Goal: Check status: Check status

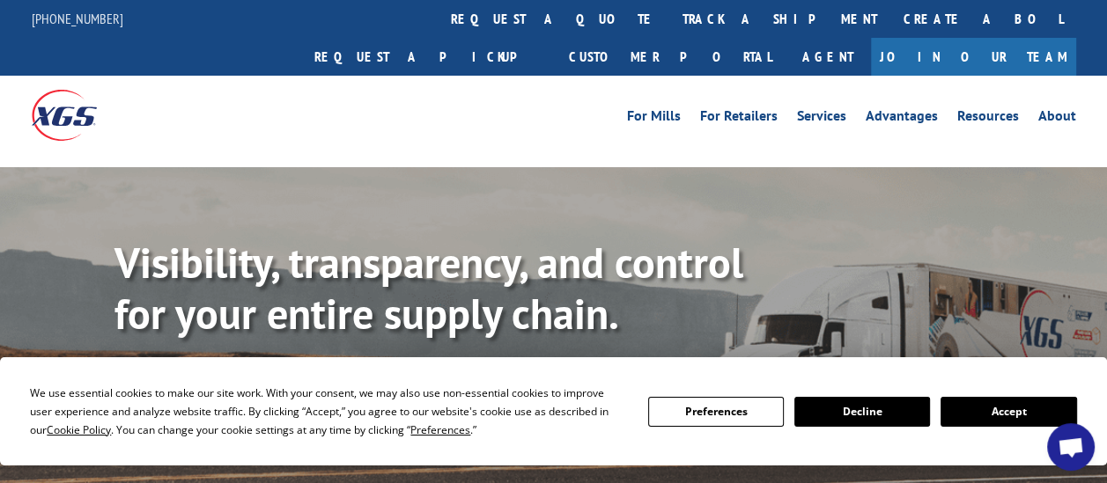
click at [1011, 416] on button "Accept" at bounding box center [1008, 412] width 136 height 30
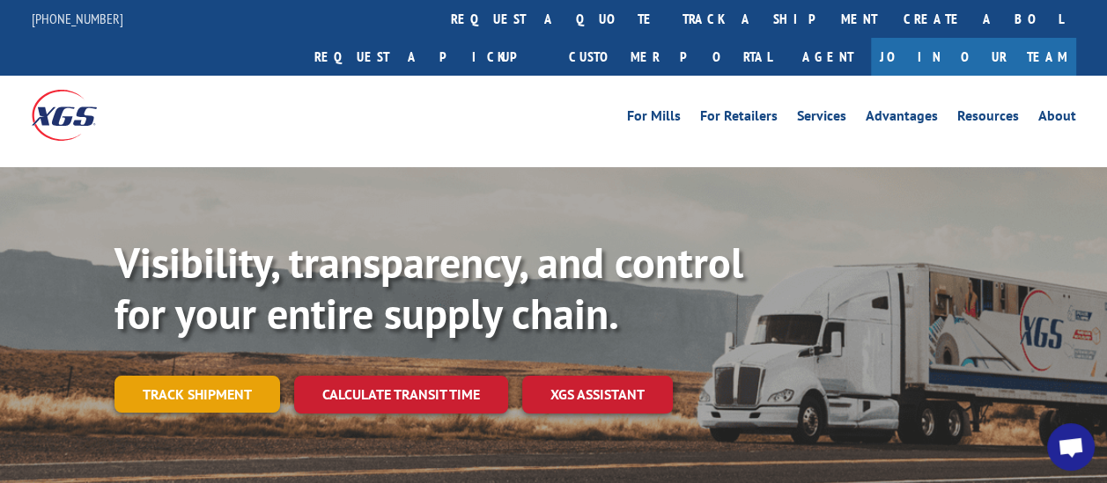
click at [159, 376] on link "Track shipment" at bounding box center [197, 394] width 166 height 37
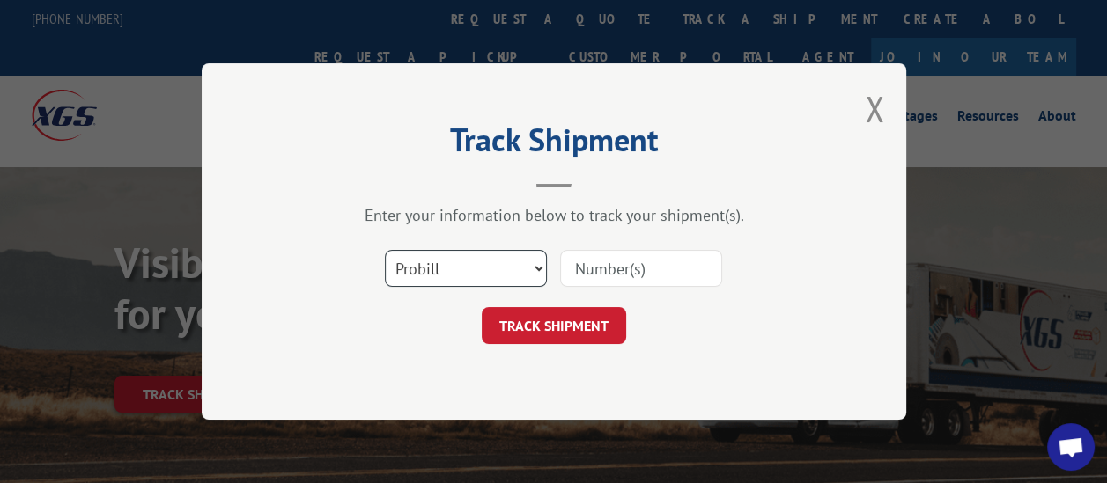
click at [434, 268] on select "Select category... Probill BOL PO" at bounding box center [466, 268] width 162 height 37
click at [542, 267] on select "Select category... Probill BOL PO" at bounding box center [466, 268] width 162 height 37
click at [542, 269] on select "Select category... Probill BOL PO" at bounding box center [466, 268] width 162 height 37
click at [538, 269] on select "Select category... Probill BOL PO" at bounding box center [466, 268] width 162 height 37
click at [587, 257] on input at bounding box center [641, 268] width 162 height 37
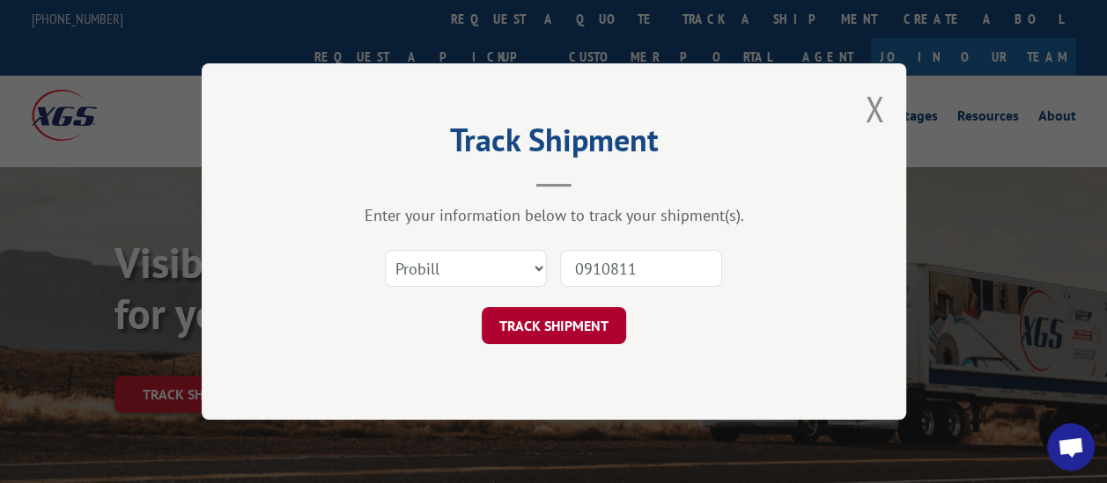
type input "0910811"
click at [611, 308] on button "TRACK SHIPMENT" at bounding box center [554, 325] width 144 height 37
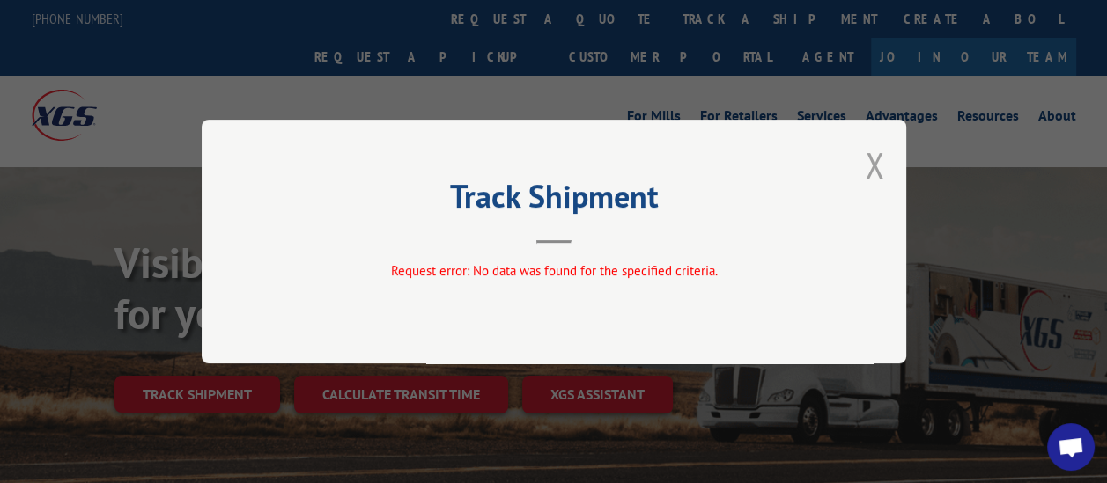
click at [873, 158] on button "Close modal" at bounding box center [874, 165] width 19 height 47
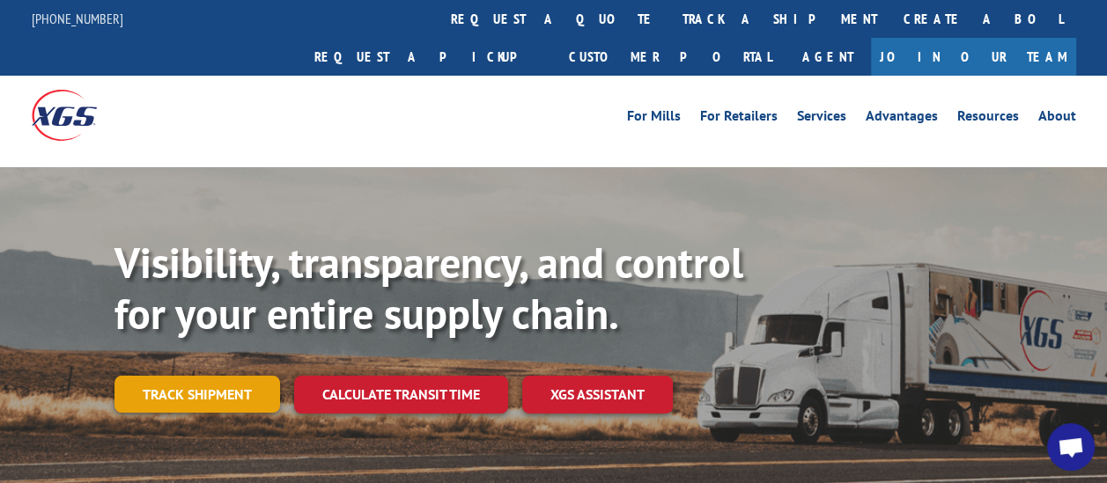
click at [237, 376] on link "Track shipment" at bounding box center [197, 394] width 166 height 37
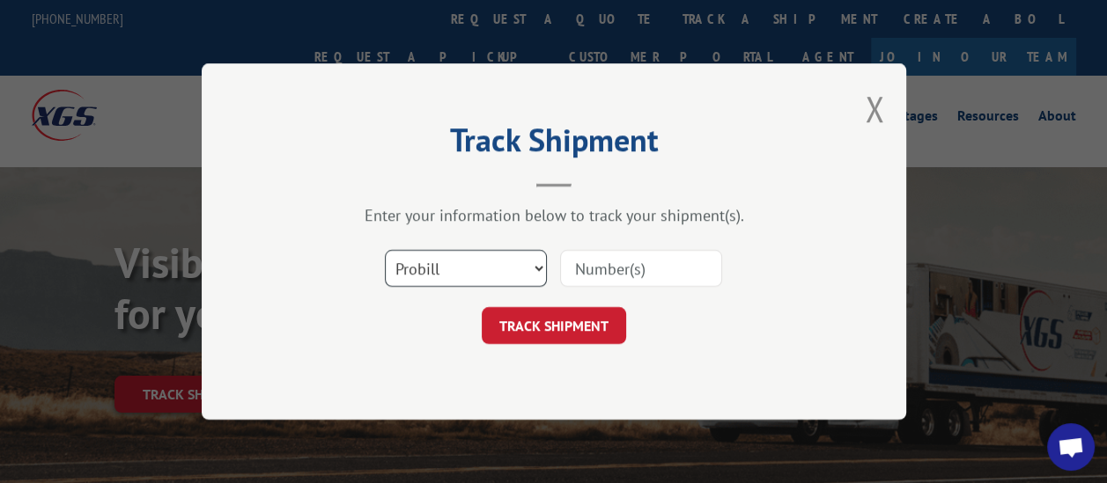
click at [543, 269] on select "Select category... Probill BOL PO" at bounding box center [466, 268] width 162 height 37
click at [542, 270] on select "Select category... Probill BOL PO" at bounding box center [466, 268] width 162 height 37
click at [537, 271] on select "Select category... Probill BOL PO" at bounding box center [466, 268] width 162 height 37
click at [873, 108] on button "Close modal" at bounding box center [874, 108] width 19 height 47
